Goal: Information Seeking & Learning: Understand process/instructions

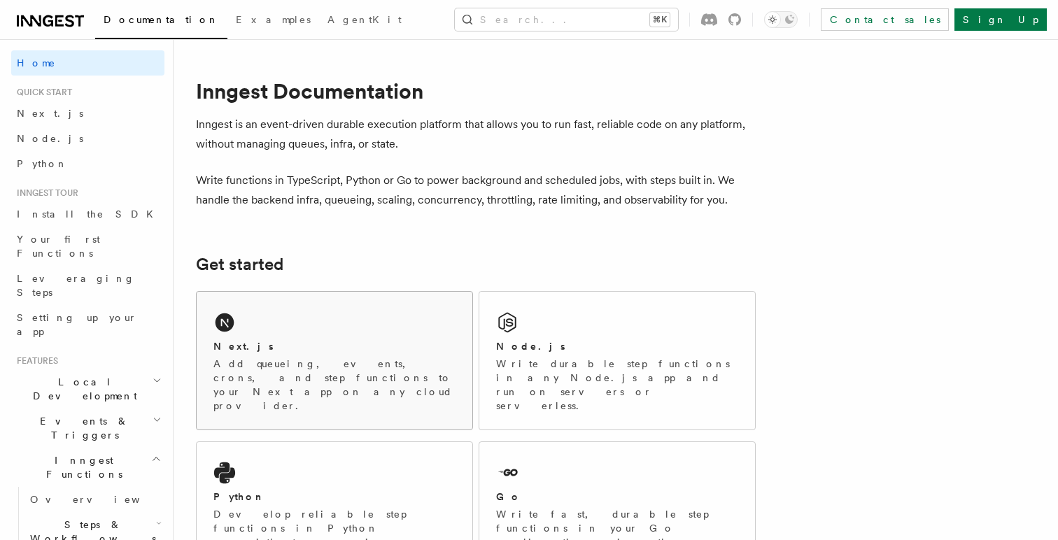
click at [304, 369] on p "Add queueing, events, crons, and step functions to your Next app on any cloud p…" at bounding box center [334, 385] width 242 height 56
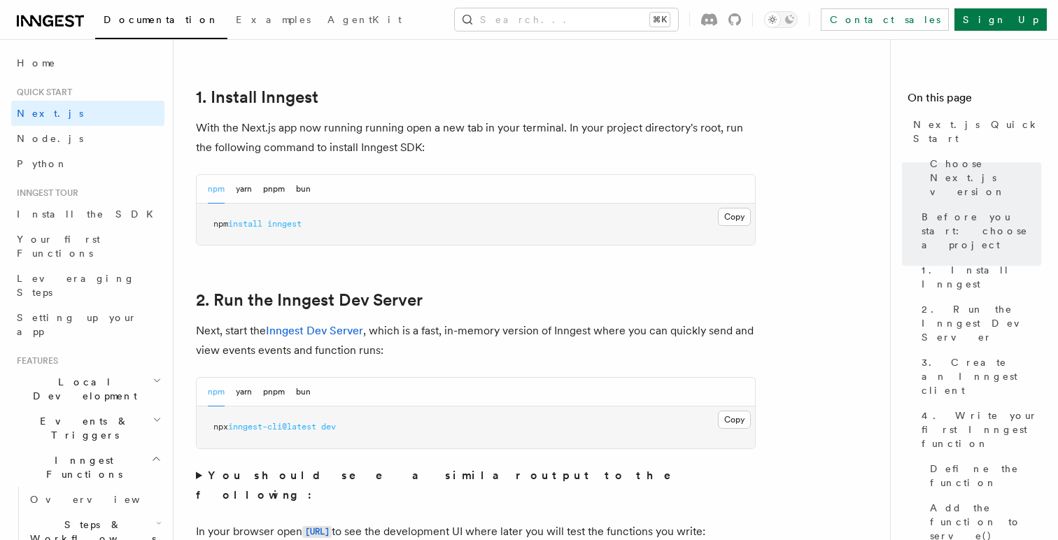
scroll to position [758, 0]
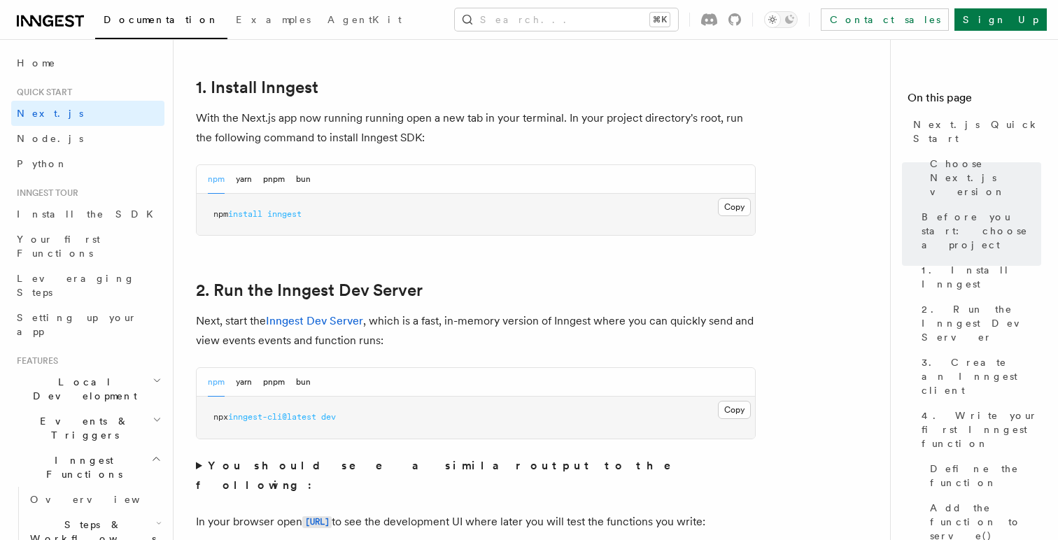
click at [302, 416] on span "inngest-cli@latest" at bounding box center [272, 417] width 88 height 10
click at [198, 469] on summary "You should see a similar output to the following:" at bounding box center [476, 475] width 560 height 39
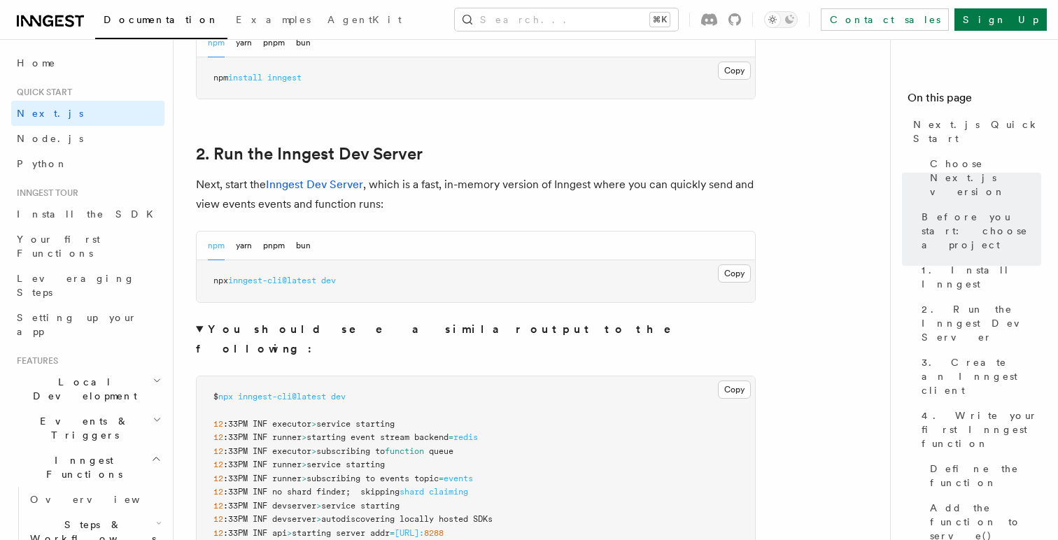
scroll to position [1048, 0]
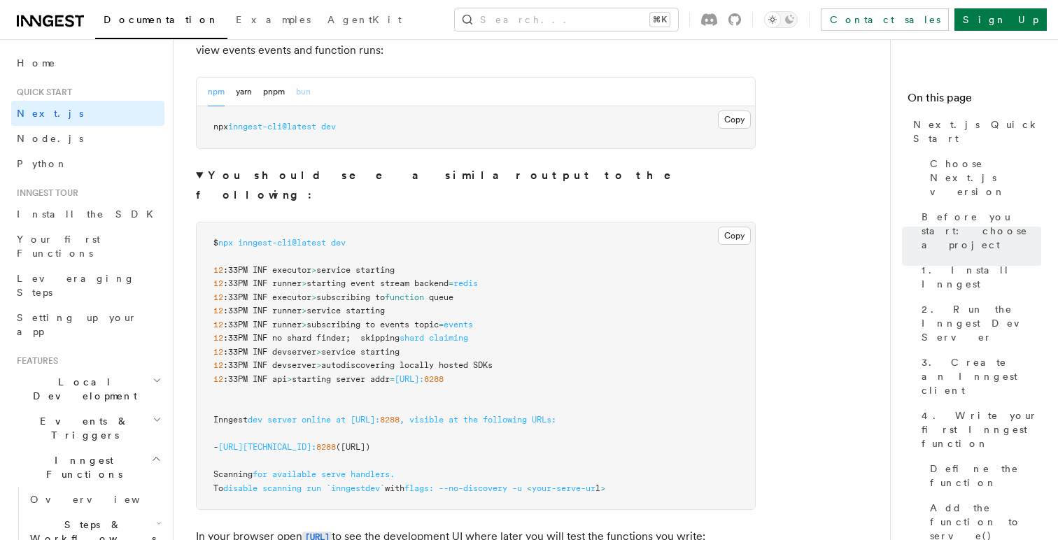
click at [308, 97] on button "bun" at bounding box center [303, 92] width 15 height 29
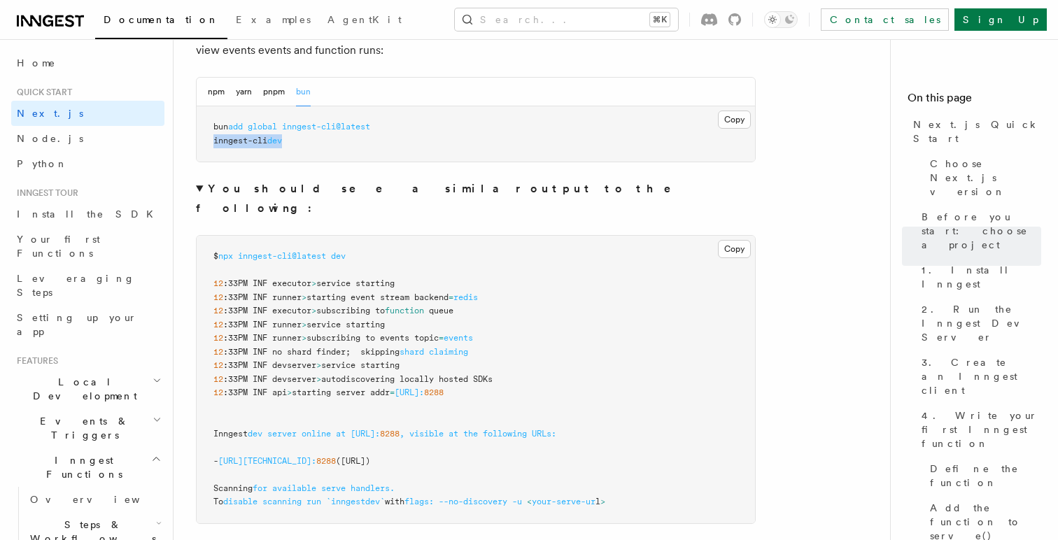
drag, startPoint x: 238, startPoint y: 141, endPoint x: 299, endPoint y: 140, distance: 61.6
click at [299, 140] on pre "bun add global inngest-cli@latest inngest-cli dev" at bounding box center [476, 133] width 558 height 55
copy span "inngest-cli dev"
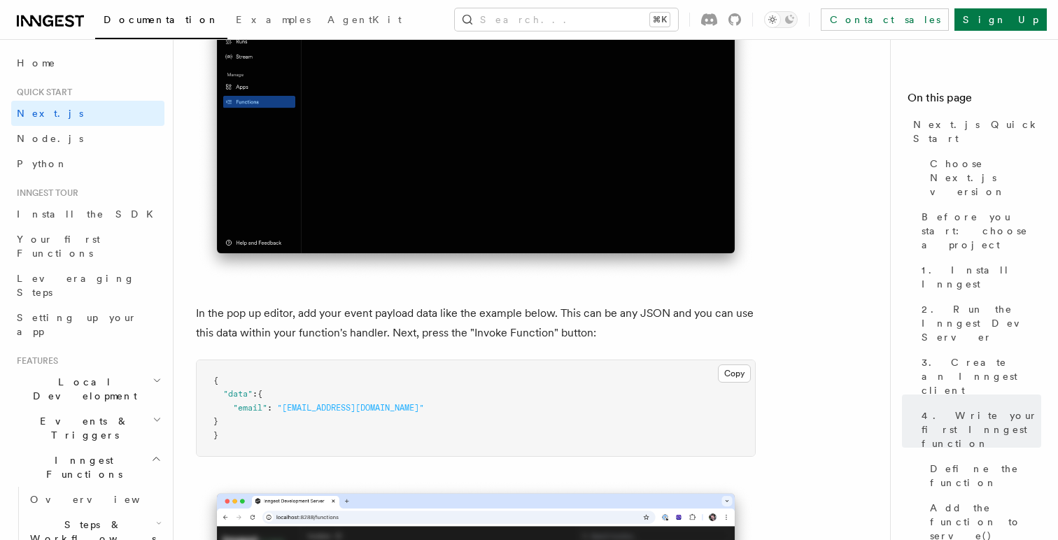
scroll to position [4345, 0]
